Goal: Task Accomplishment & Management: Manage account settings

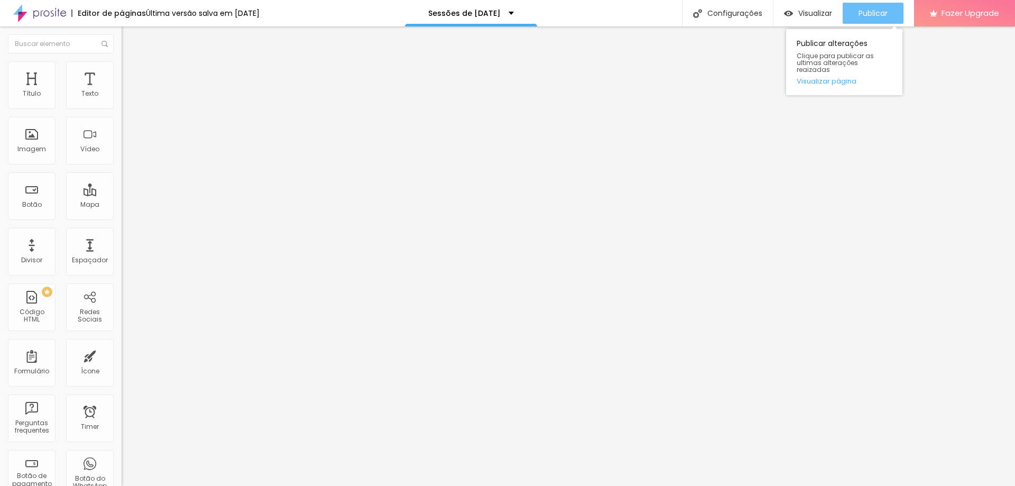
click at [868, 9] on span "Publicar" at bounding box center [872, 13] width 29 height 8
click at [871, 12] on span "Publicar" at bounding box center [872, 13] width 29 height 8
